Goal: Download file/media

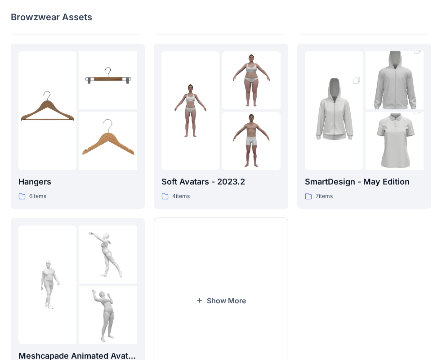
scroll to position [180, 0]
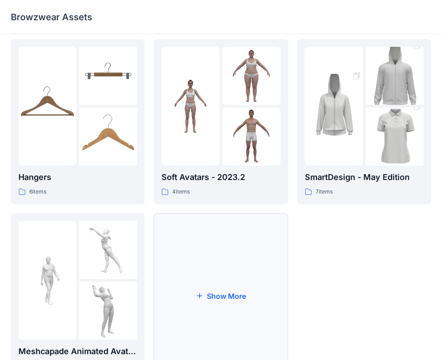
click at [269, 262] on button "Show More" at bounding box center [221, 295] width 134 height 165
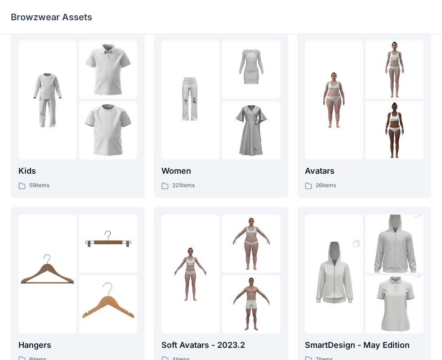
scroll to position [0, 0]
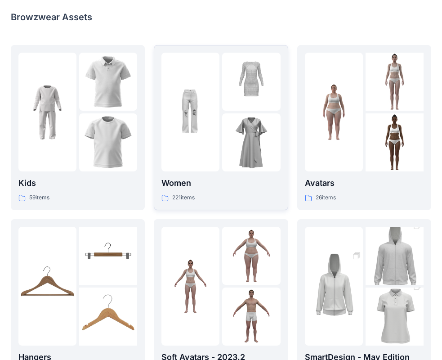
click at [226, 144] on img at bounding box center [251, 142] width 58 height 58
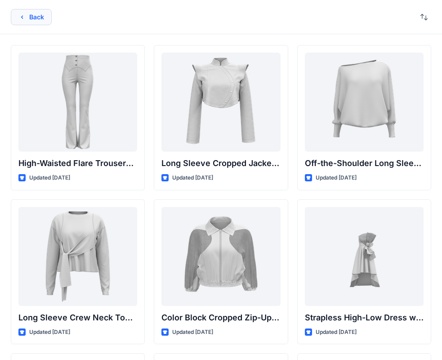
click at [27, 11] on button "Back" at bounding box center [31, 17] width 41 height 16
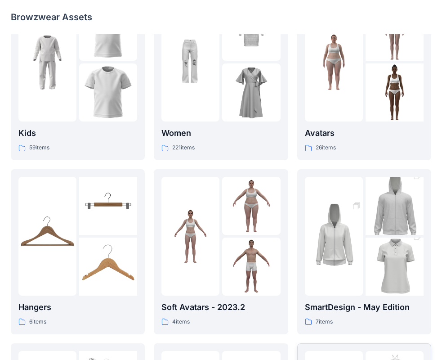
scroll to position [135, 0]
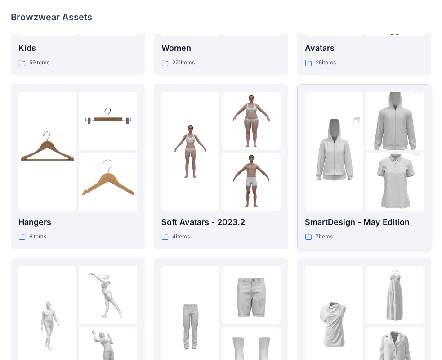
click at [397, 199] on img at bounding box center [395, 181] width 58 height 87
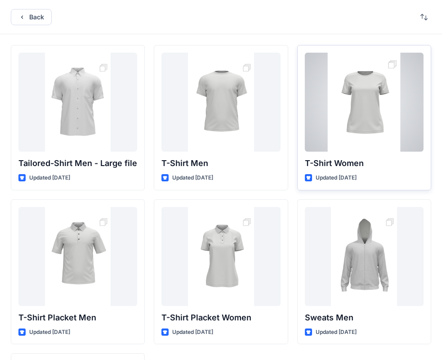
click at [357, 129] on div at bounding box center [364, 102] width 119 height 99
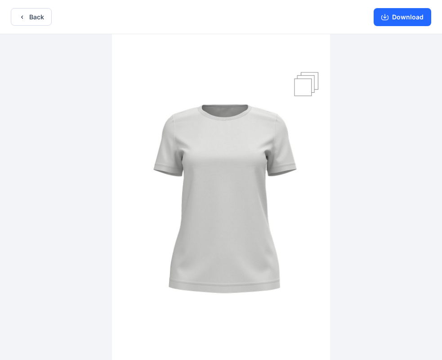
drag, startPoint x: 248, startPoint y: 207, endPoint x: 195, endPoint y: 212, distance: 53.9
click at [195, 212] on img at bounding box center [221, 198] width 218 height 328
drag, startPoint x: 333, startPoint y: 221, endPoint x: 420, endPoint y: 212, distance: 86.9
click at [418, 212] on div at bounding box center [221, 198] width 442 height 328
click at [416, 20] on button "Download" at bounding box center [403, 17] width 58 height 18
